Goal: Find specific page/section: Find specific page/section

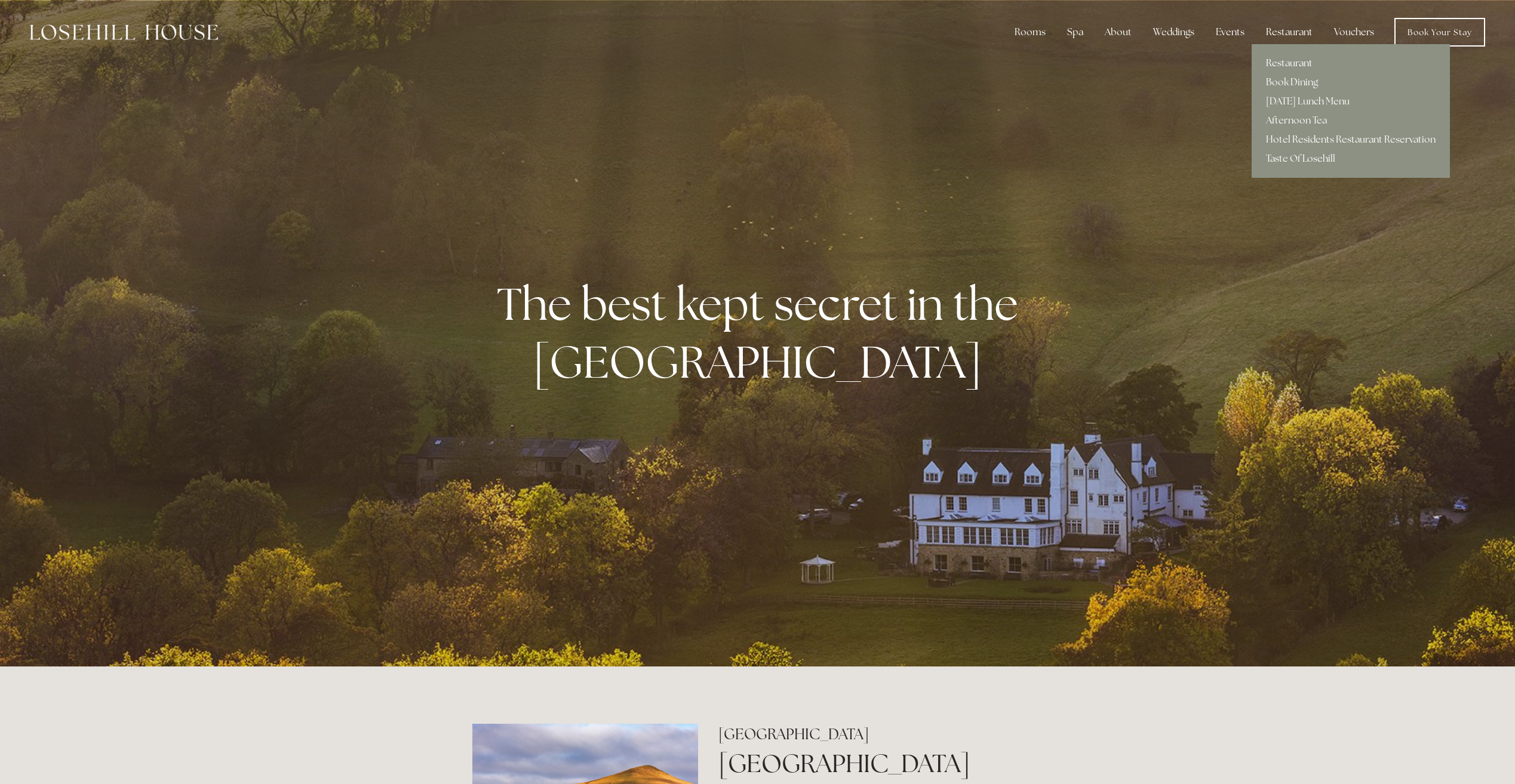
click at [1291, 33] on div "Restaurant" at bounding box center [1289, 32] width 66 height 24
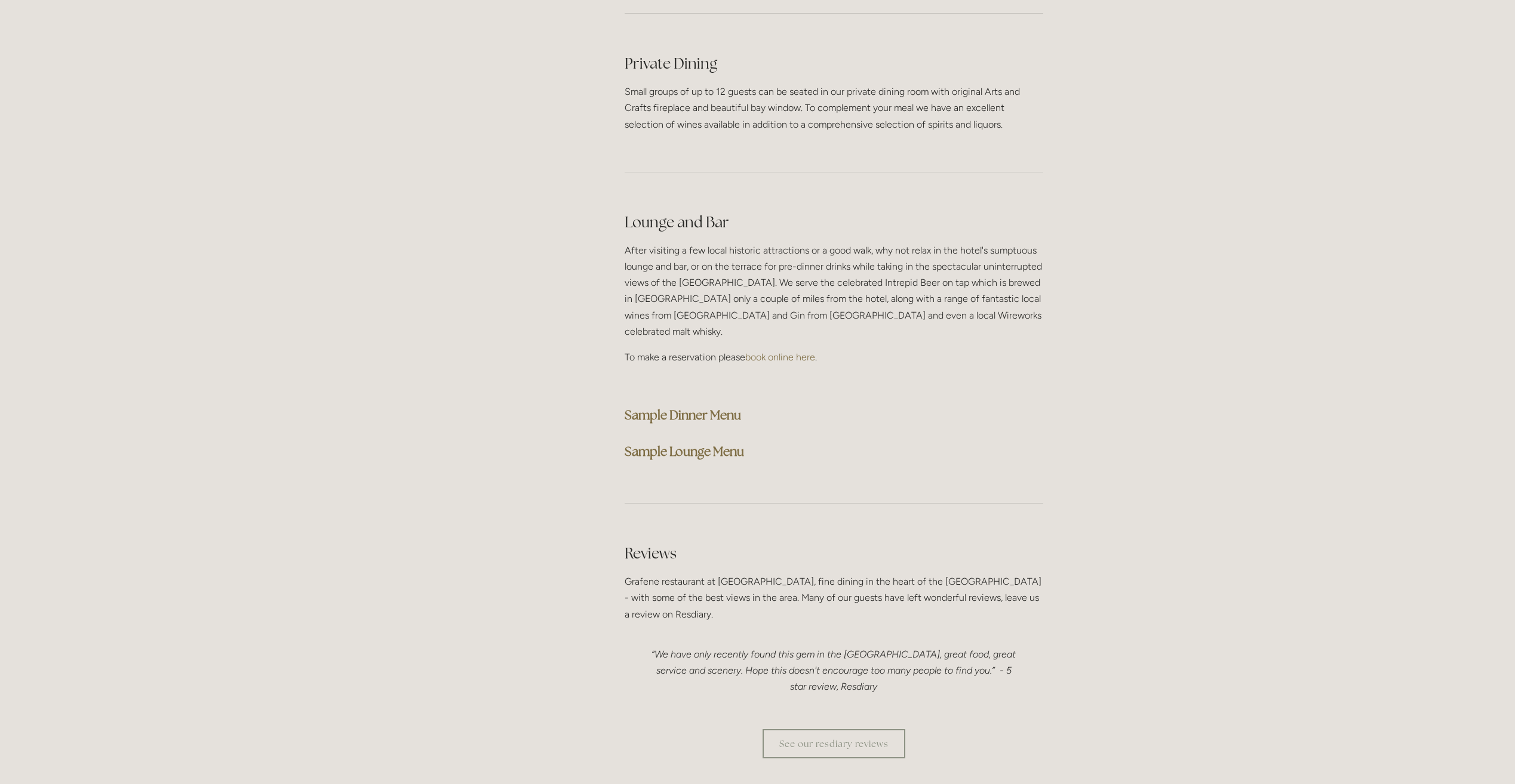
scroll to position [2925, 0]
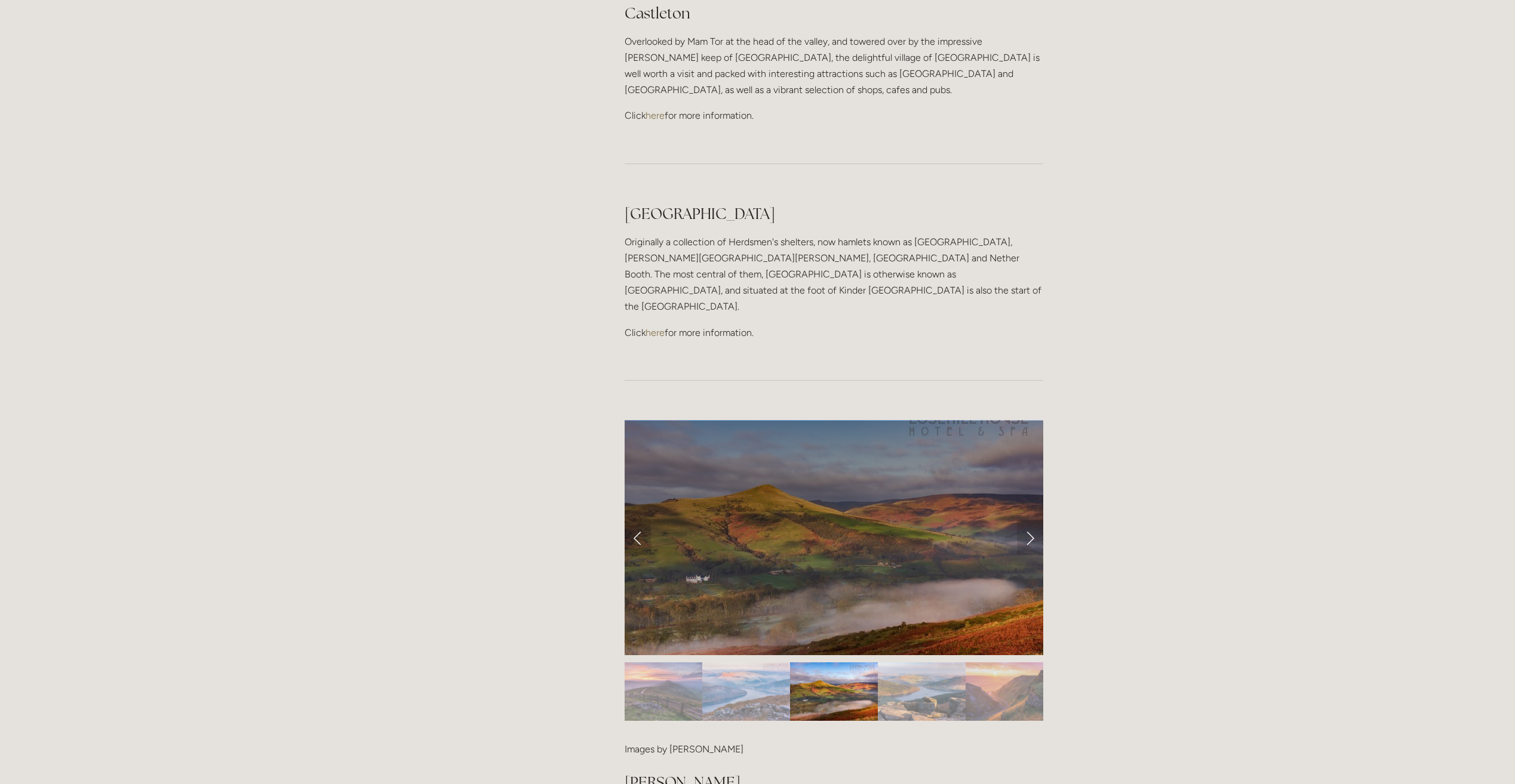
scroll to position [656, 0]
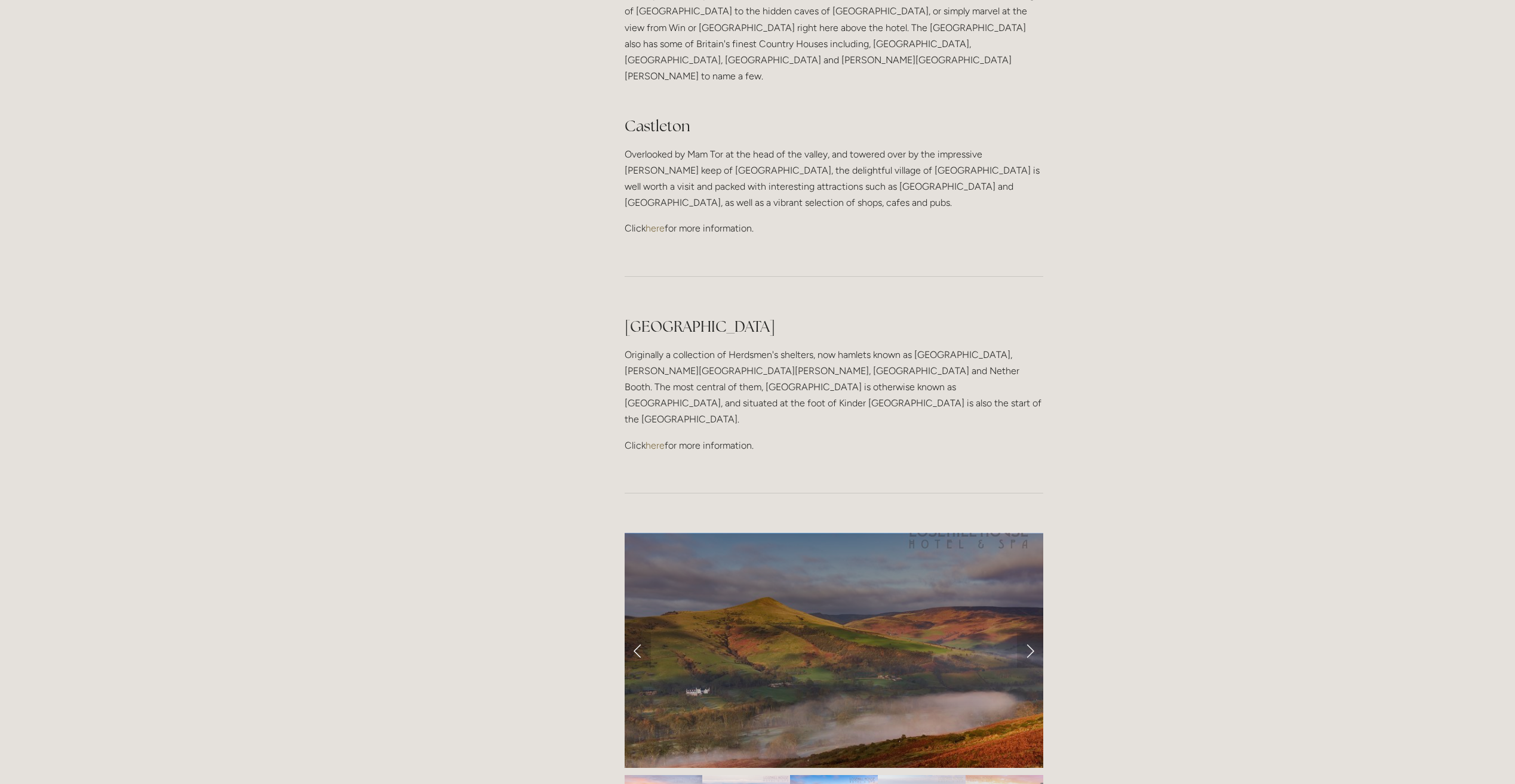
click at [661, 440] on link "here" at bounding box center [655, 445] width 19 height 11
